Goal: Register for event/course

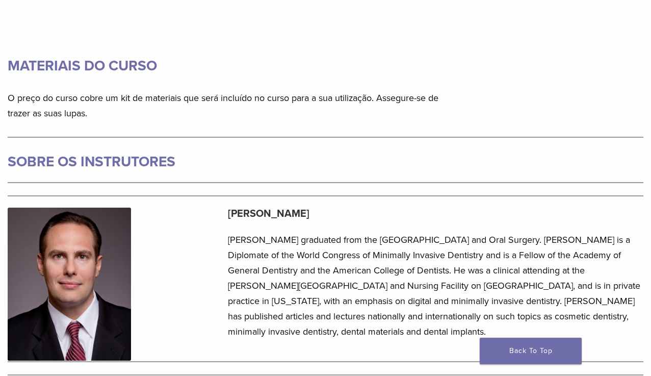
scroll to position [915, 0]
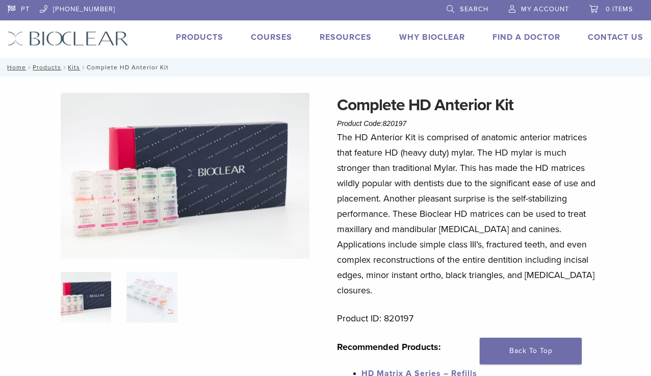
click at [259, 40] on link "Courses" at bounding box center [271, 37] width 41 height 10
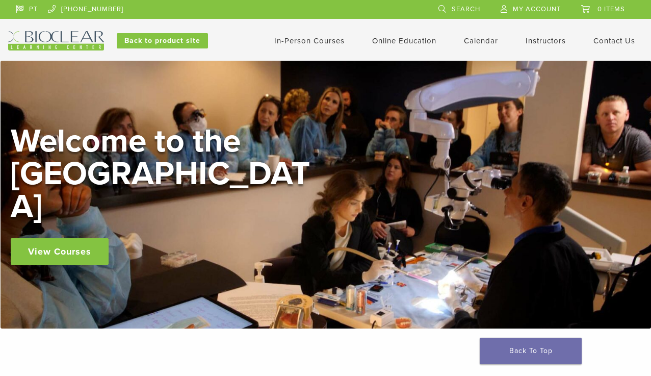
click at [317, 43] on link "In-Person Courses" at bounding box center [309, 40] width 70 height 9
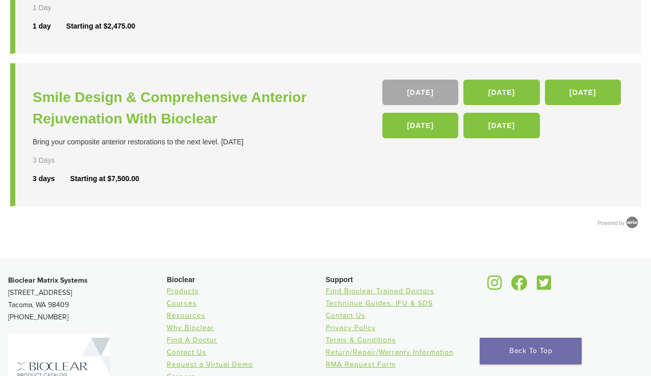
scroll to position [511, 0]
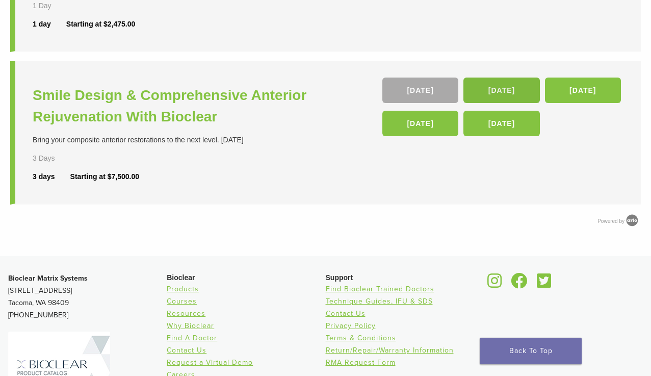
click at [481, 79] on link "19 Mar 26" at bounding box center [501, 89] width 76 height 25
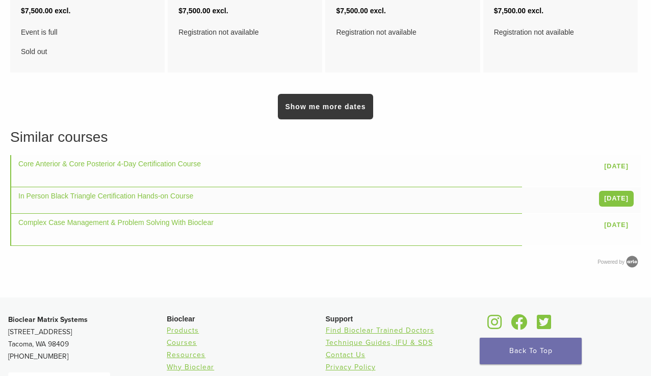
scroll to position [697, 0]
